Goal: Transaction & Acquisition: Purchase product/service

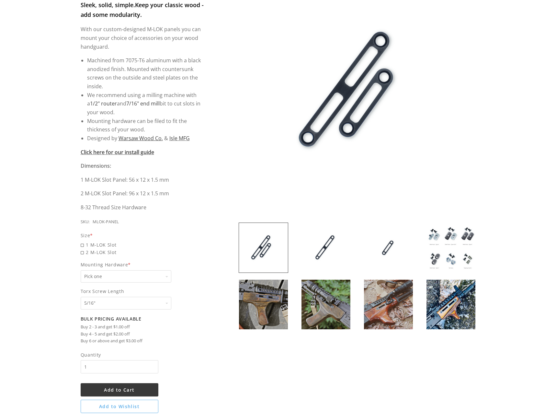
scroll to position [130, 0]
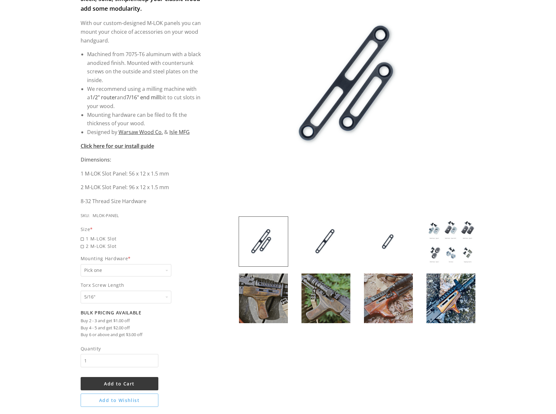
drag, startPoint x: 435, startPoint y: 122, endPoint x: 392, endPoint y: 148, distance: 50.9
click at [392, 148] on img at bounding box center [357, 84] width 237 height 237
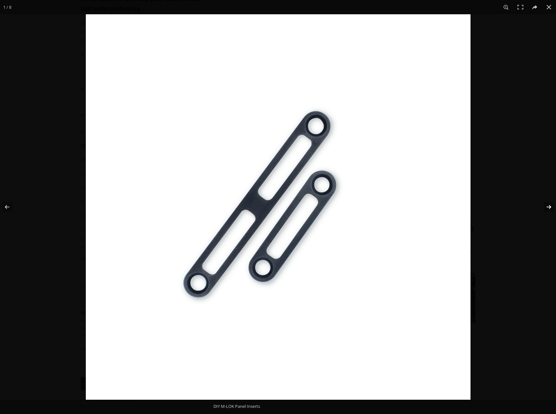
click at [549, 207] on button at bounding box center [545, 207] width 23 height 32
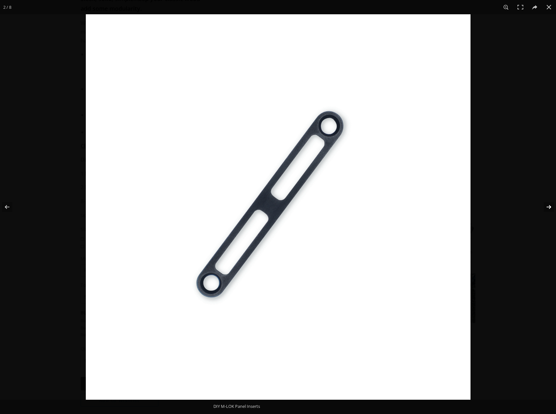
click at [549, 207] on button at bounding box center [545, 207] width 23 height 32
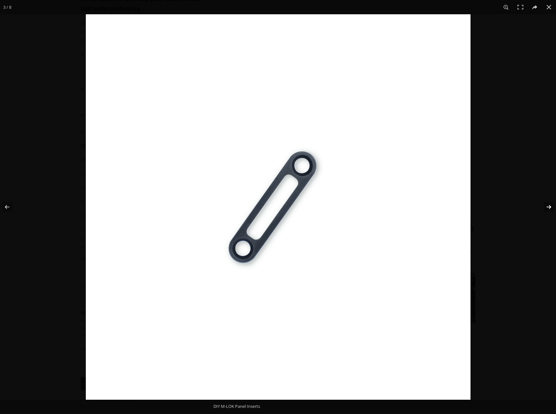
click at [549, 207] on button at bounding box center [545, 207] width 23 height 32
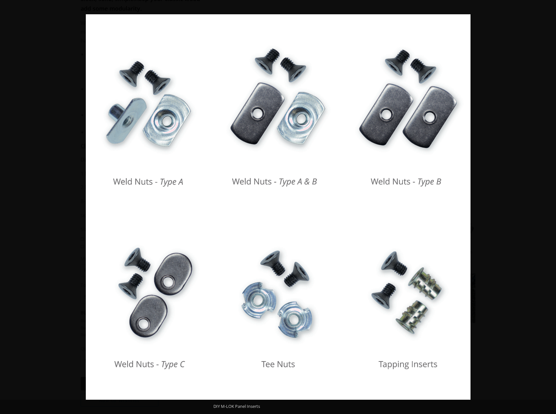
click at [549, 207] on button at bounding box center [545, 207] width 23 height 32
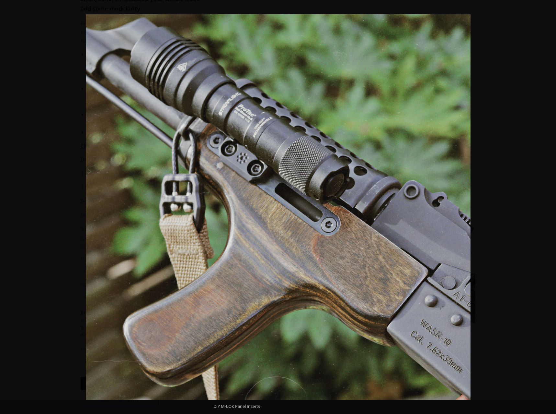
click at [505, 153] on div at bounding box center [364, 221] width 556 height 414
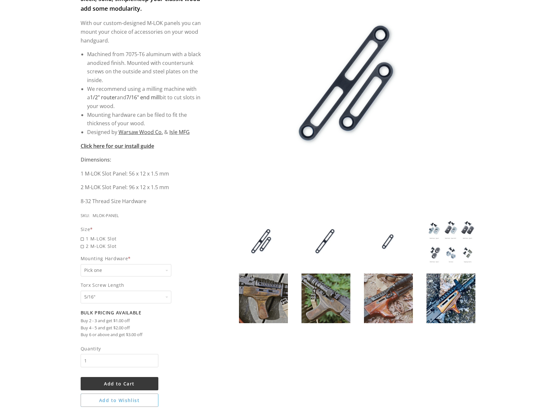
click at [380, 288] on img at bounding box center [388, 298] width 49 height 50
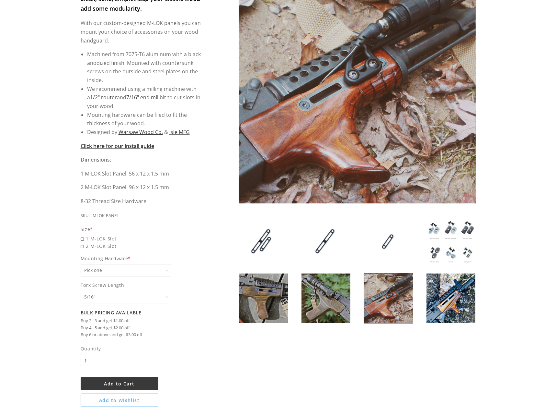
click at [337, 300] on img at bounding box center [326, 298] width 49 height 50
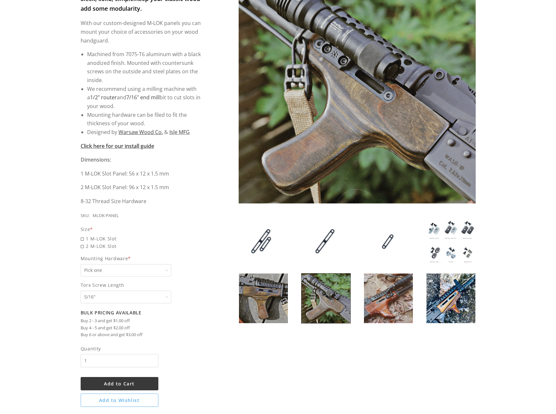
click at [373, 300] on img at bounding box center [388, 298] width 49 height 50
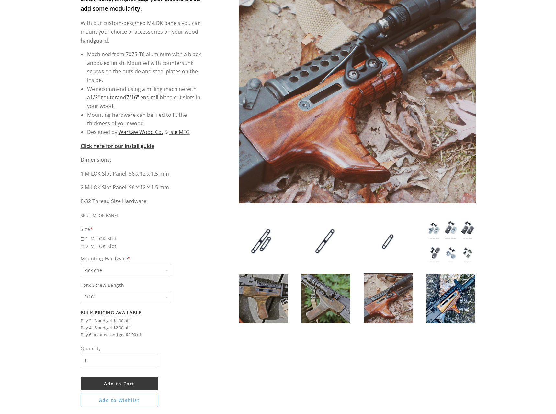
click at [461, 307] on img at bounding box center [451, 298] width 49 height 50
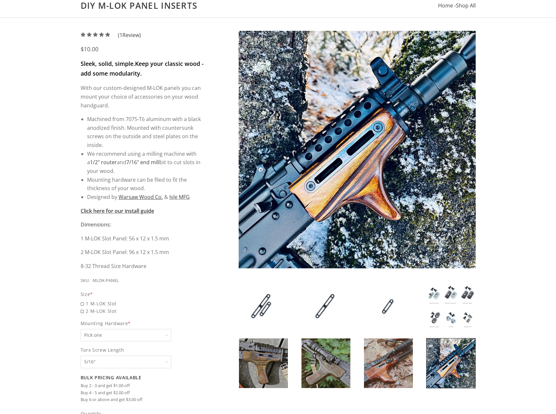
scroll to position [0, 0]
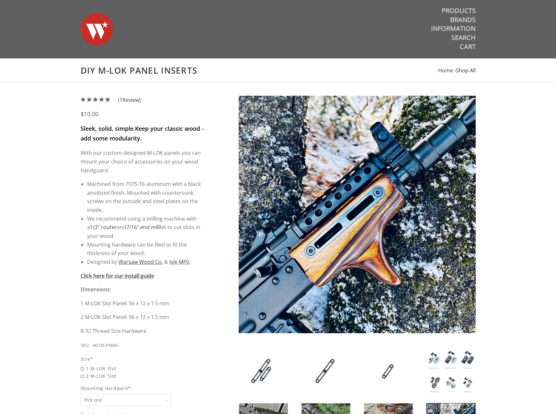
click at [461, 70] on span "Shop All" at bounding box center [466, 70] width 20 height 7
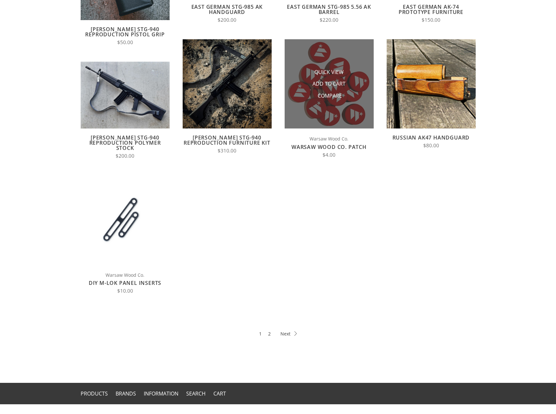
scroll to position [194, 0]
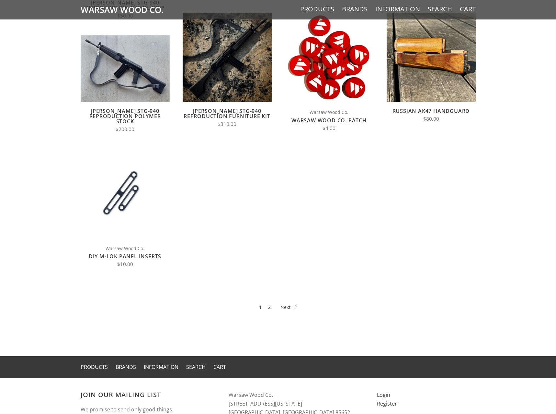
click at [269, 307] on link "2" at bounding box center [269, 306] width 3 height 7
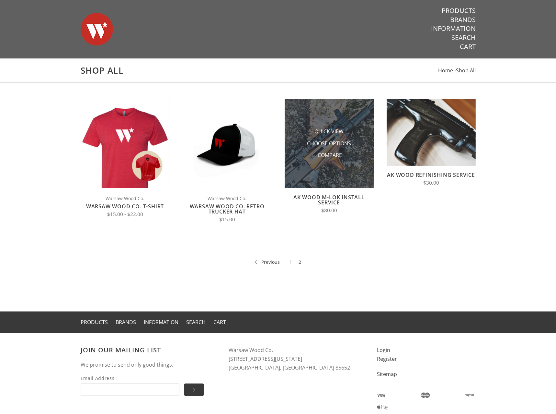
click at [326, 170] on img at bounding box center [329, 143] width 89 height 89
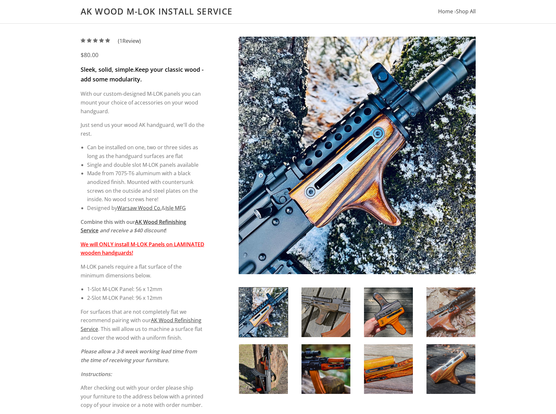
scroll to position [65, 0]
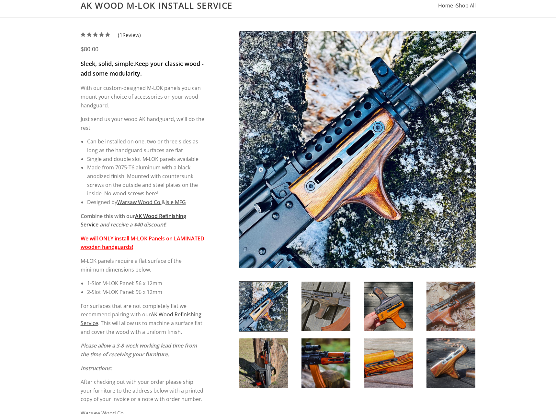
click at [402, 317] on img at bounding box center [388, 306] width 49 height 50
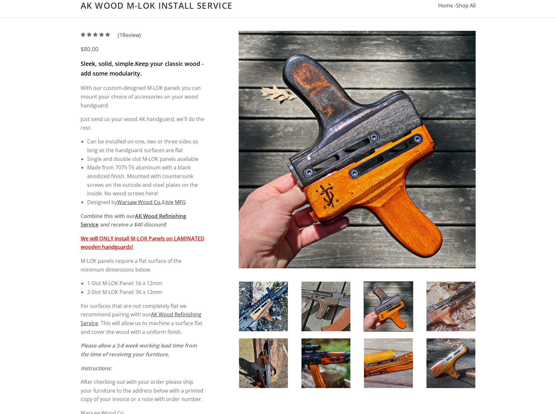
click at [273, 359] on img at bounding box center [263, 363] width 49 height 50
